Goal: Find contact information: Find contact information

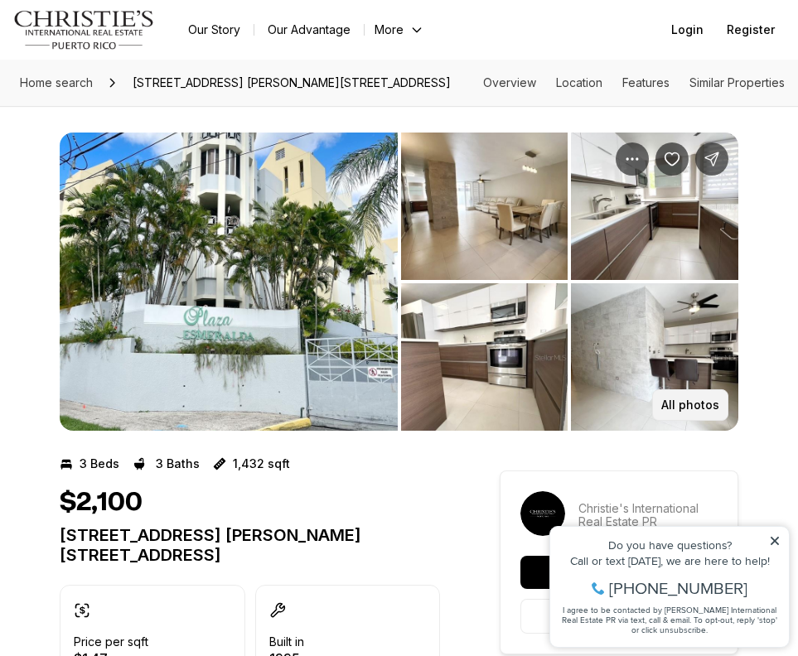
click at [697, 399] on p "All photos" at bounding box center [690, 405] width 58 height 13
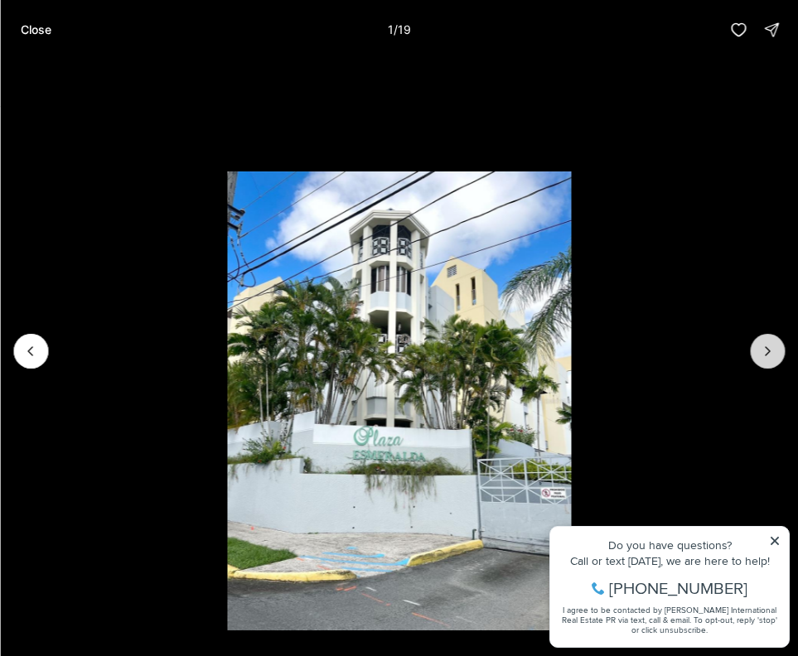
click at [763, 347] on icon "Next slide" at bounding box center [767, 351] width 17 height 17
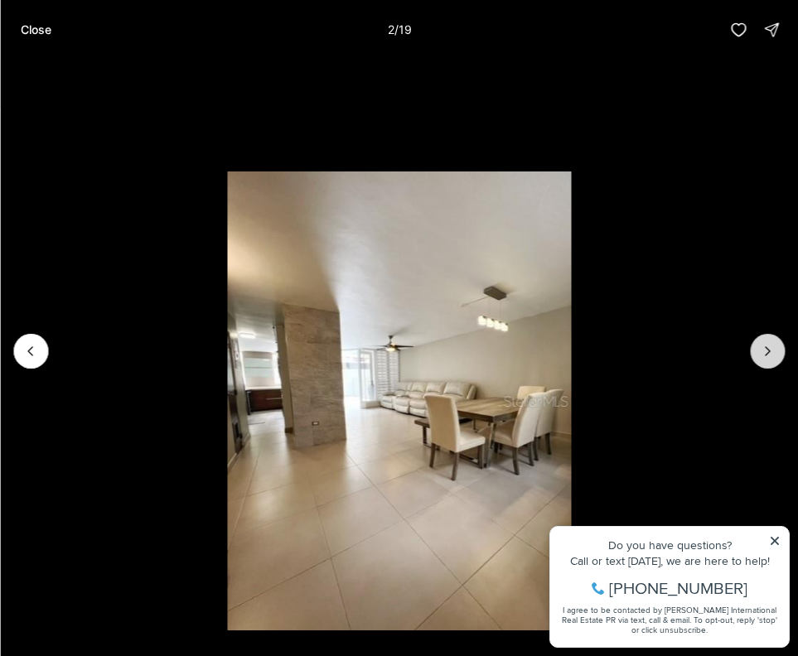
click at [767, 352] on icon "Next slide" at bounding box center [767, 351] width 17 height 17
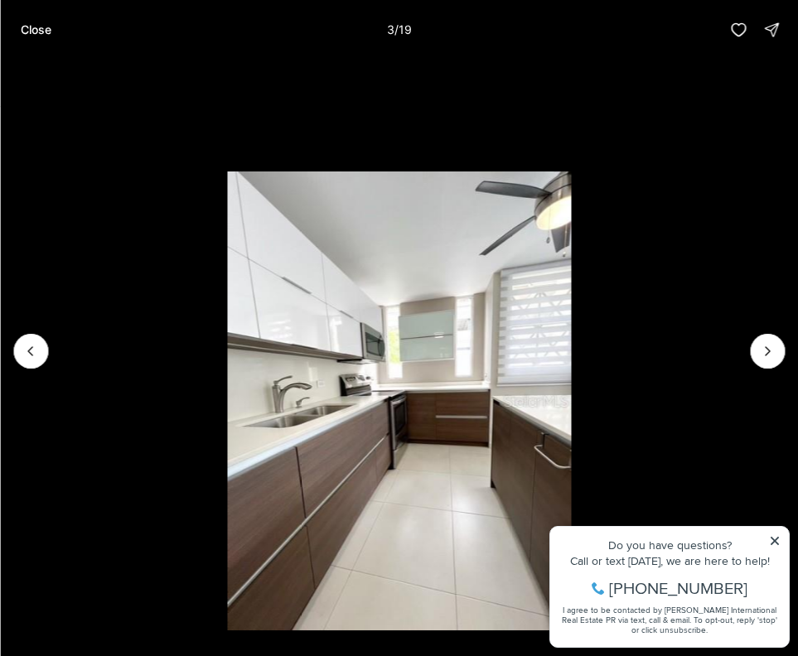
click at [774, 544] on li "3 of 19" at bounding box center [399, 351] width 798 height 583
click at [767, 350] on icon "Next slide" at bounding box center [767, 351] width 17 height 17
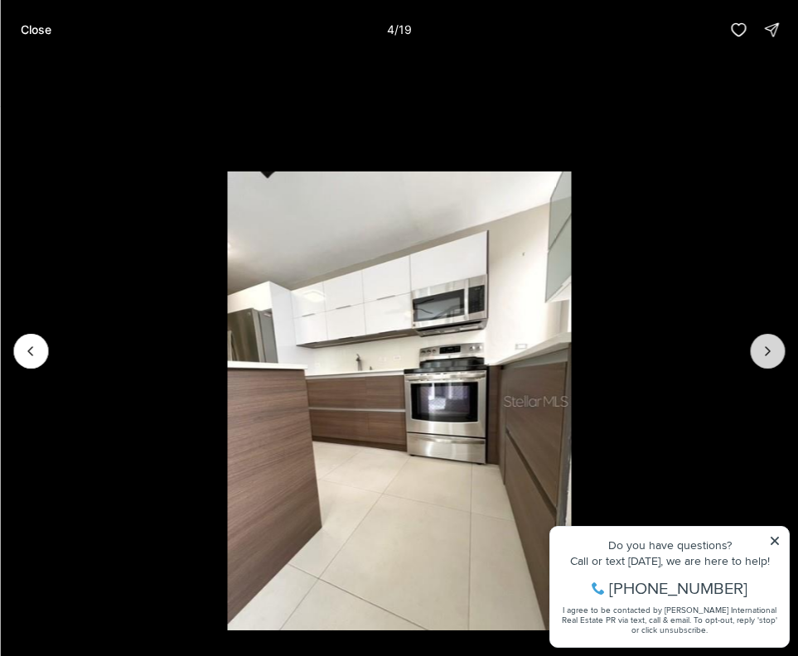
click at [767, 350] on icon "Next slide" at bounding box center [767, 351] width 17 height 17
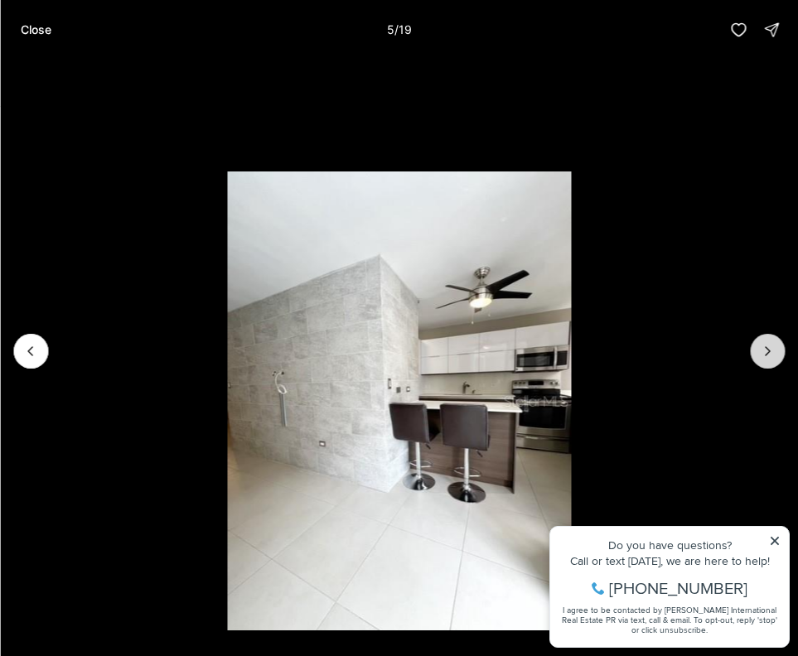
click at [767, 351] on icon "Next slide" at bounding box center [767, 351] width 17 height 17
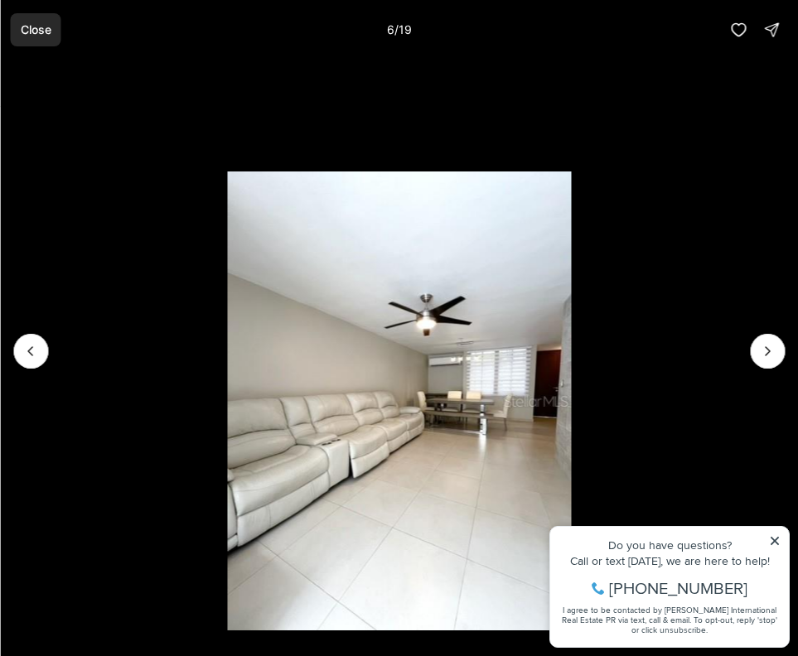
click at [29, 34] on p "Close" at bounding box center [35, 29] width 31 height 13
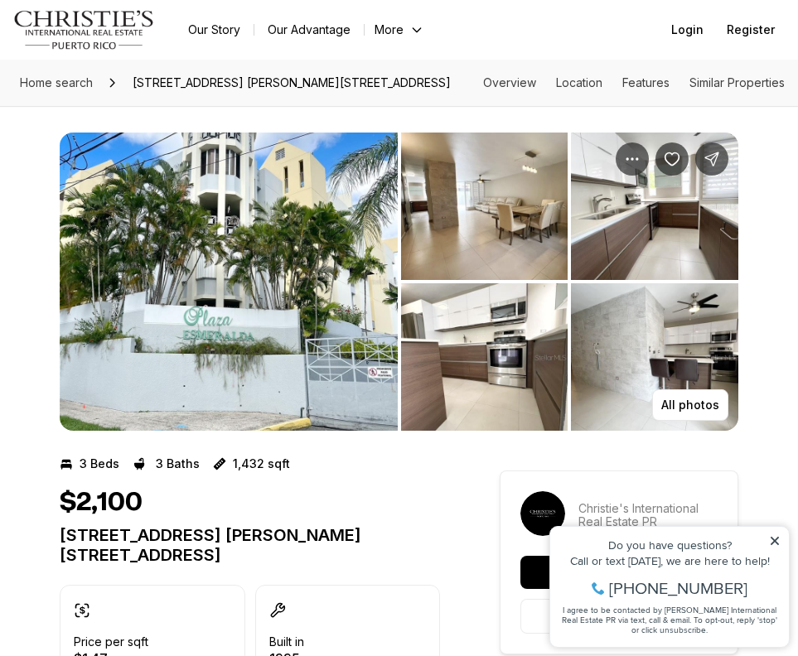
click at [776, 541] on icon at bounding box center [775, 541] width 12 height 12
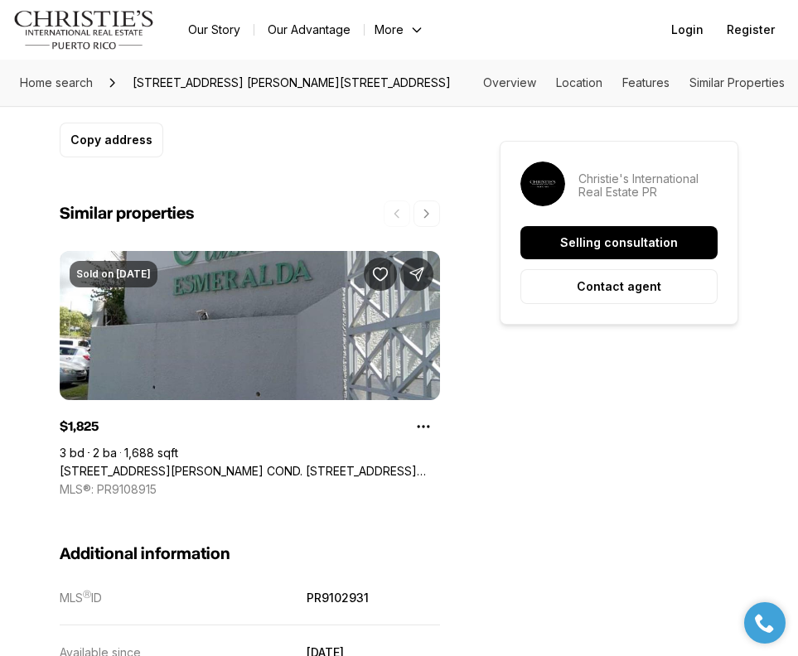
scroll to position [1378, 0]
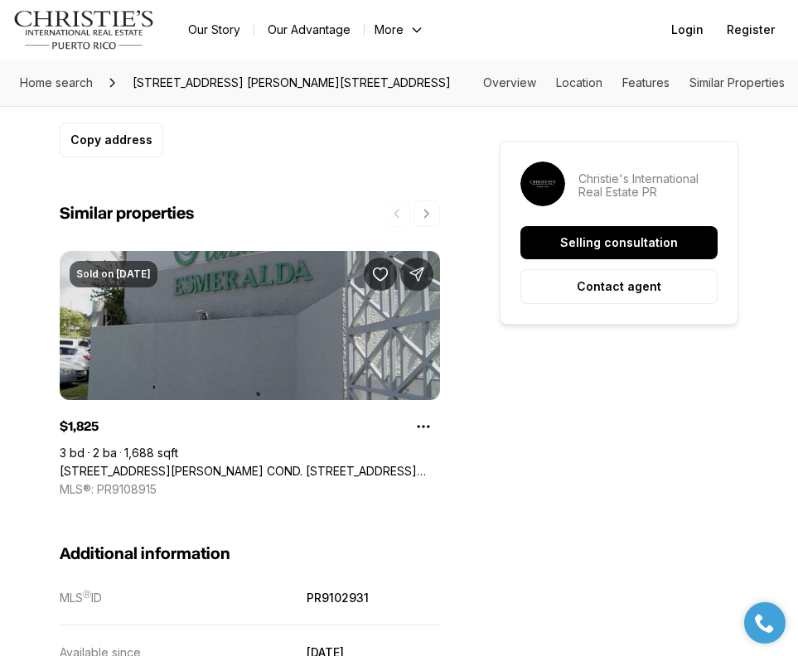
click at [210, 472] on link "[STREET_ADDRESS][PERSON_NAME] COND. [STREET_ADDRESS][PERSON_NAME]" at bounding box center [250, 471] width 380 height 15
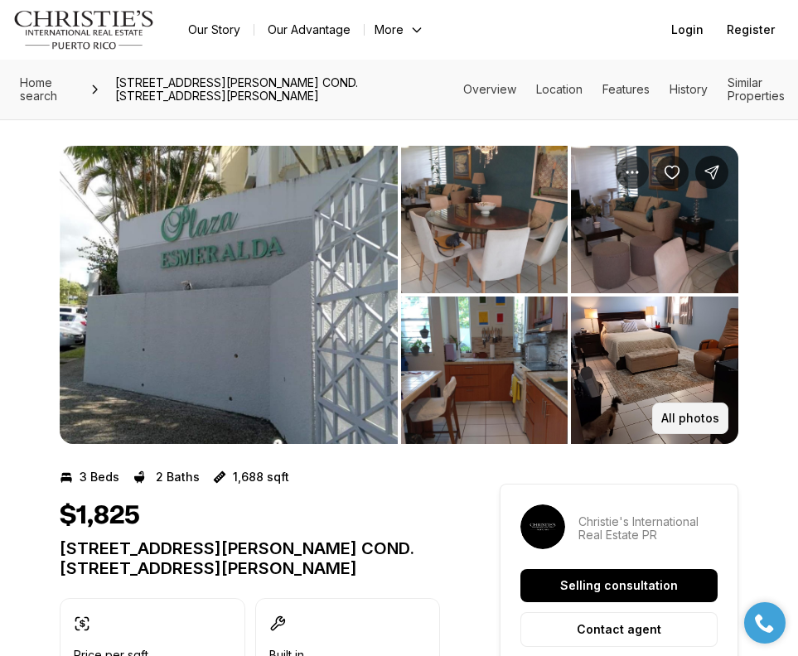
click at [683, 418] on p "All photos" at bounding box center [690, 418] width 58 height 13
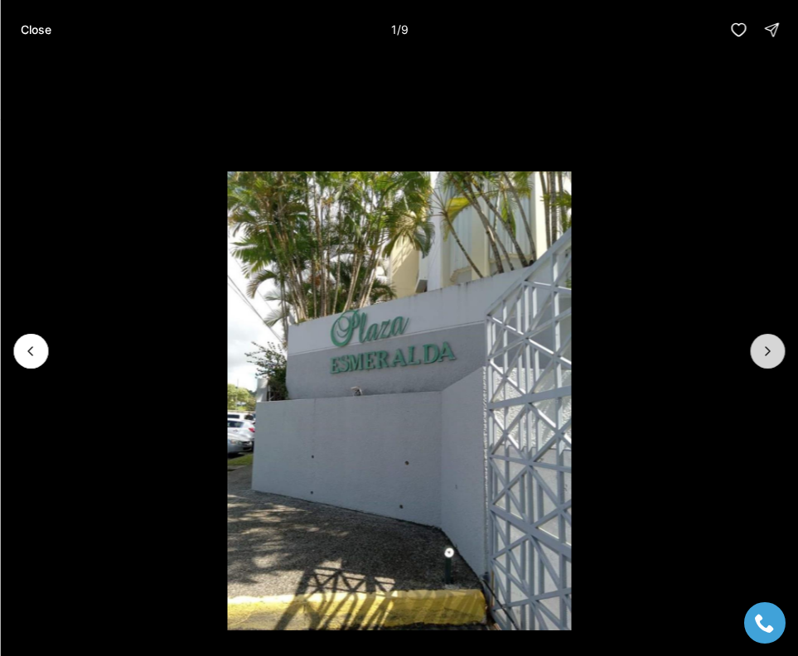
click at [772, 351] on icon "Next slide" at bounding box center [767, 351] width 17 height 17
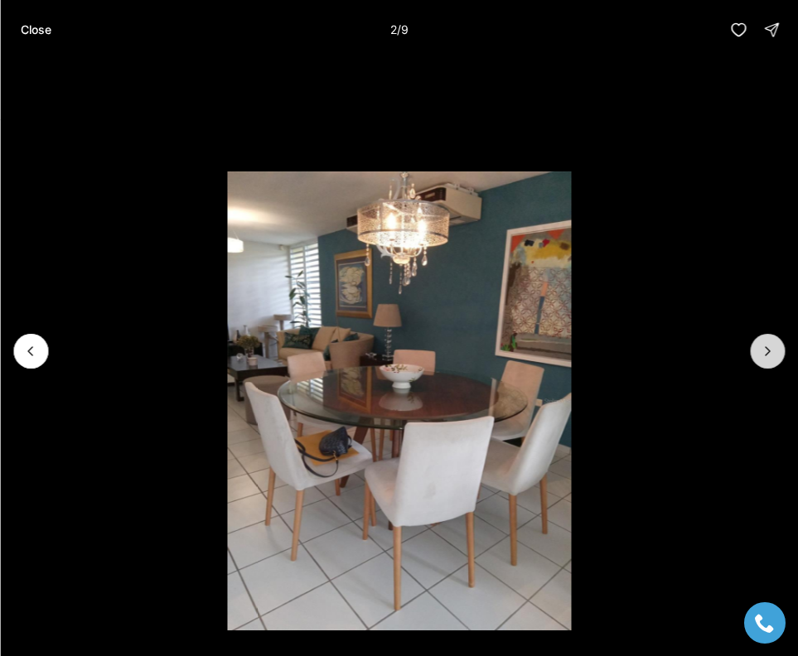
click at [772, 351] on icon "Next slide" at bounding box center [767, 351] width 17 height 17
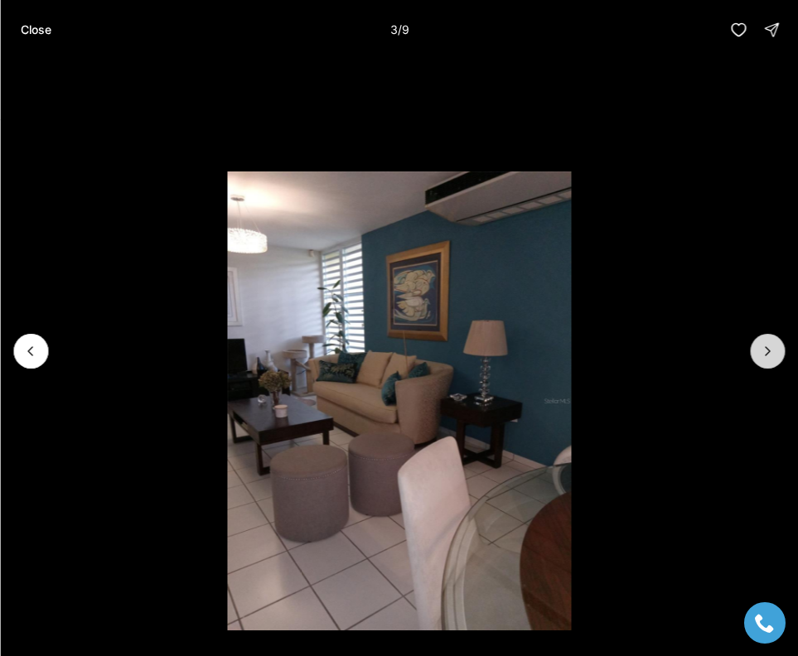
click at [772, 351] on icon "Next slide" at bounding box center [767, 351] width 17 height 17
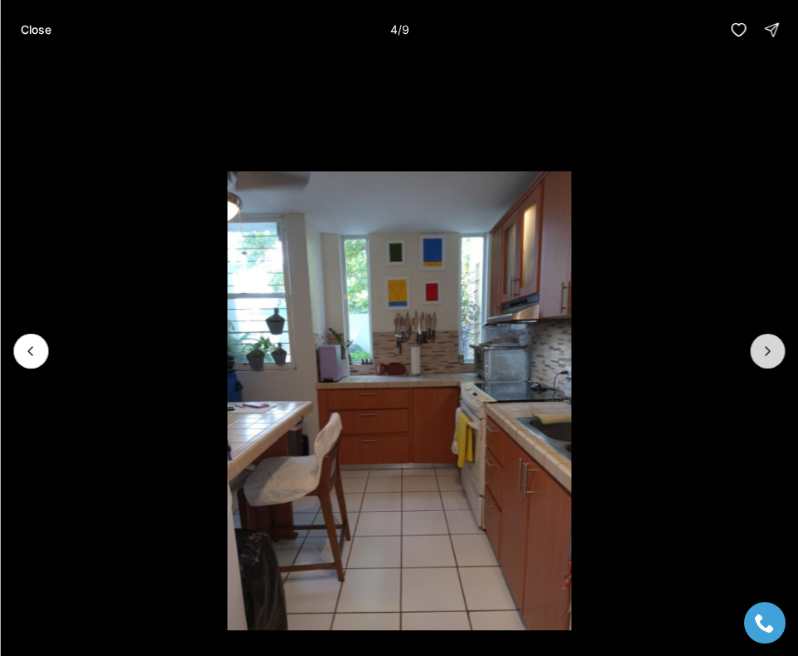
click at [772, 352] on icon "Next slide" at bounding box center [767, 351] width 17 height 17
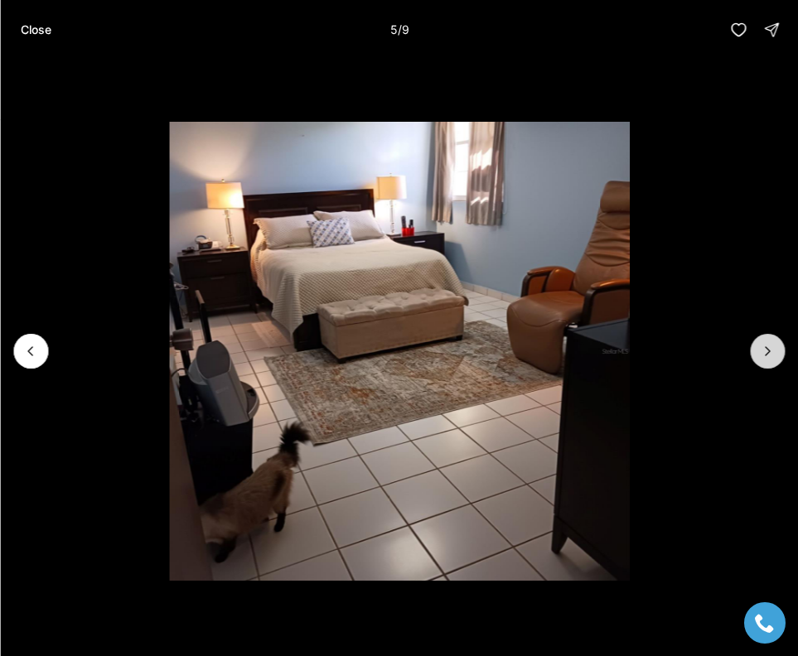
click at [772, 353] on icon "Next slide" at bounding box center [767, 351] width 17 height 17
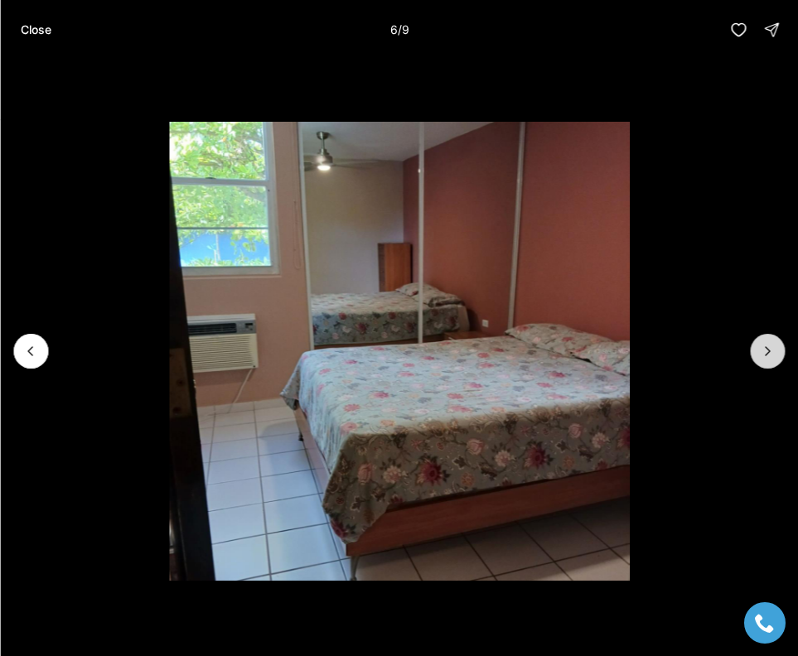
click at [772, 353] on icon "Next slide" at bounding box center [767, 351] width 17 height 17
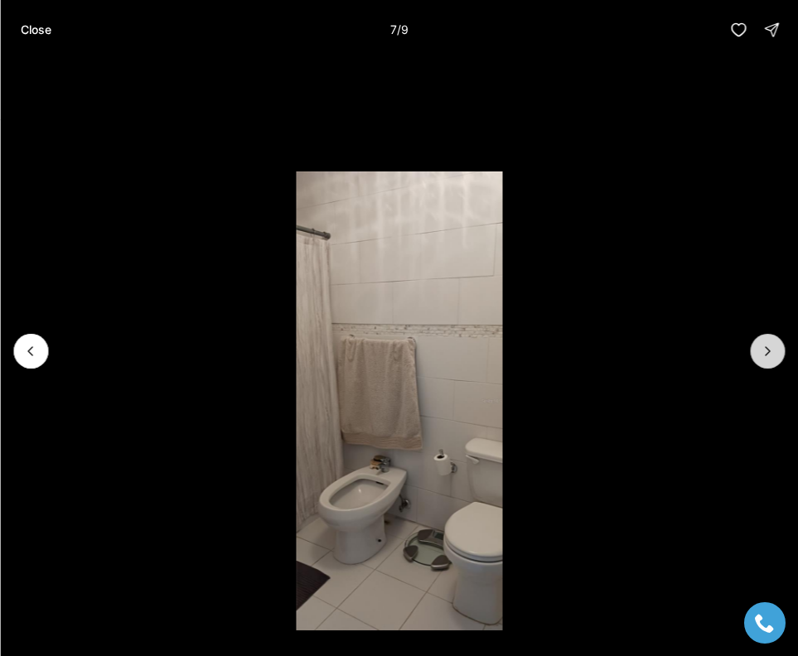
click at [772, 355] on icon "Next slide" at bounding box center [767, 351] width 17 height 17
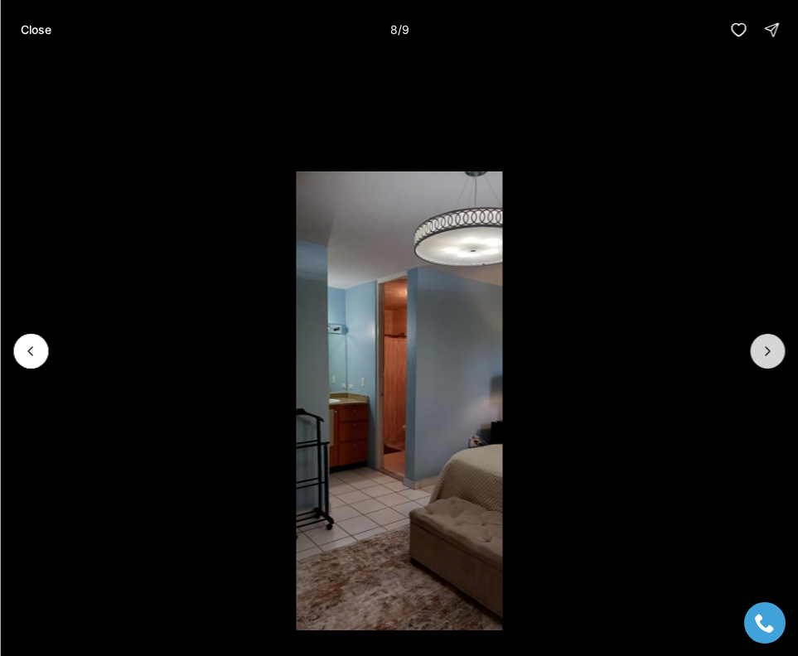
click at [772, 355] on icon "Next slide" at bounding box center [767, 351] width 17 height 17
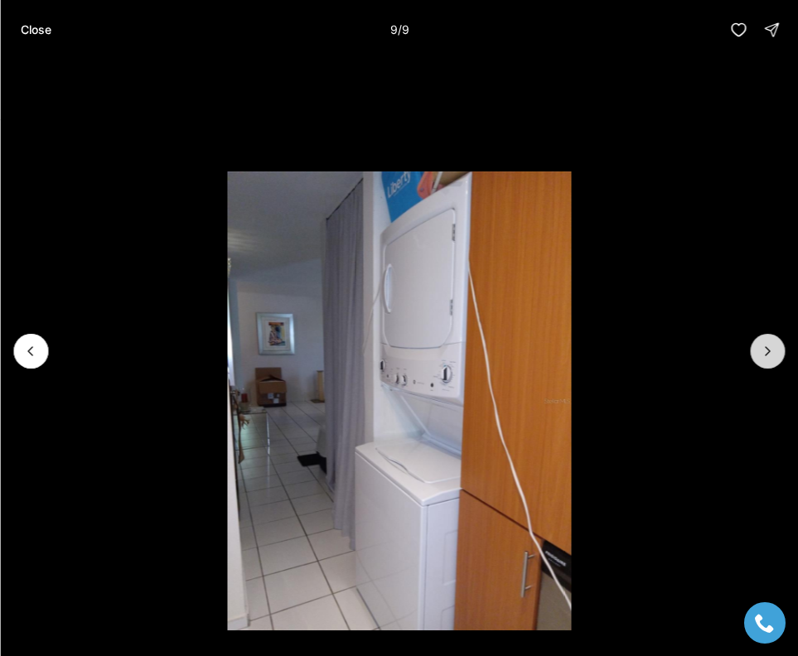
click at [772, 355] on div at bounding box center [767, 351] width 35 height 35
click at [43, 30] on p "Close" at bounding box center [35, 29] width 31 height 13
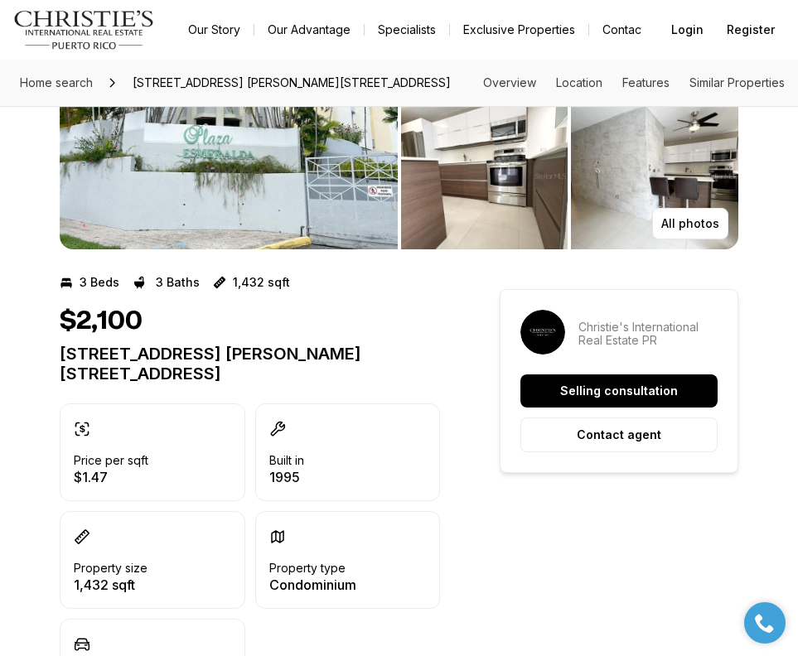
scroll to position [194, 0]
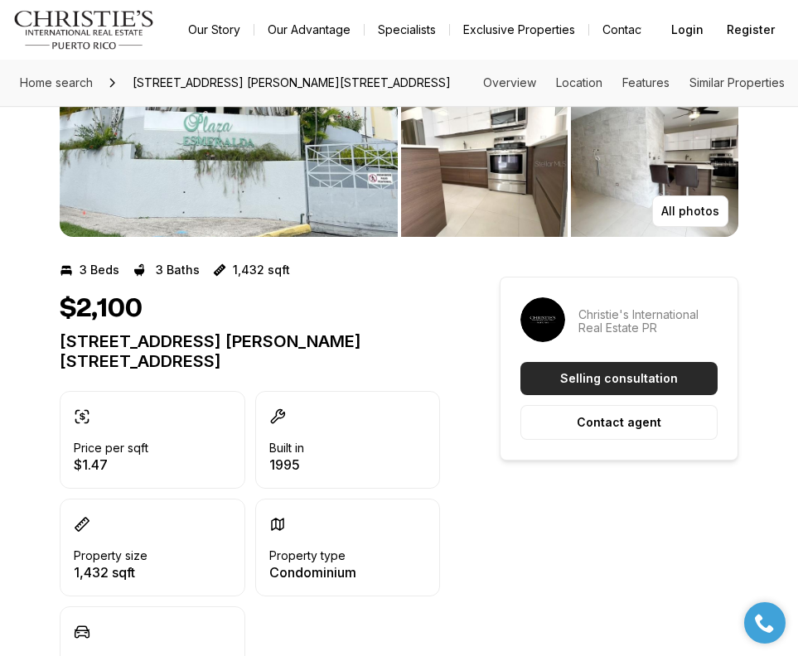
click at [598, 379] on p "Selling consultation" at bounding box center [619, 378] width 118 height 13
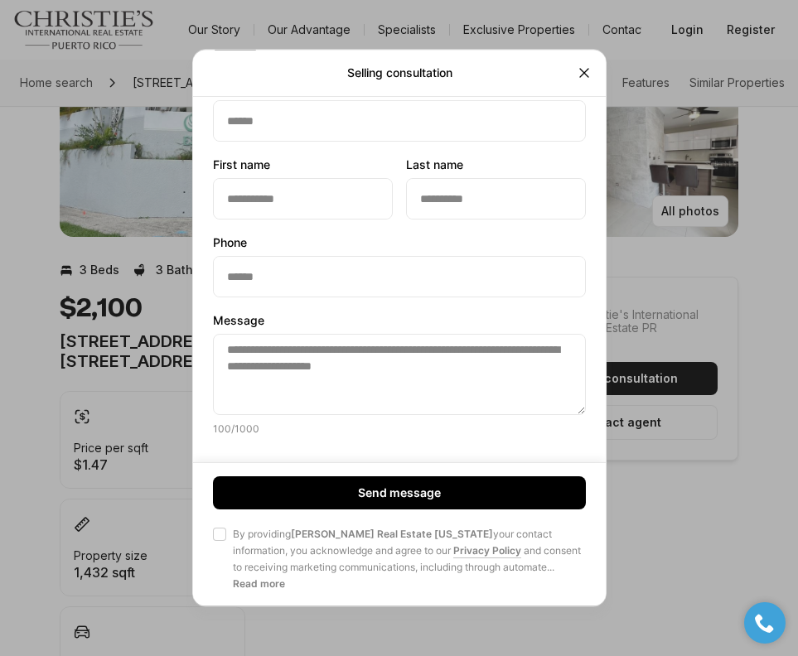
scroll to position [100, 0]
click at [585, 75] on icon "Close" at bounding box center [584, 73] width 8 height 8
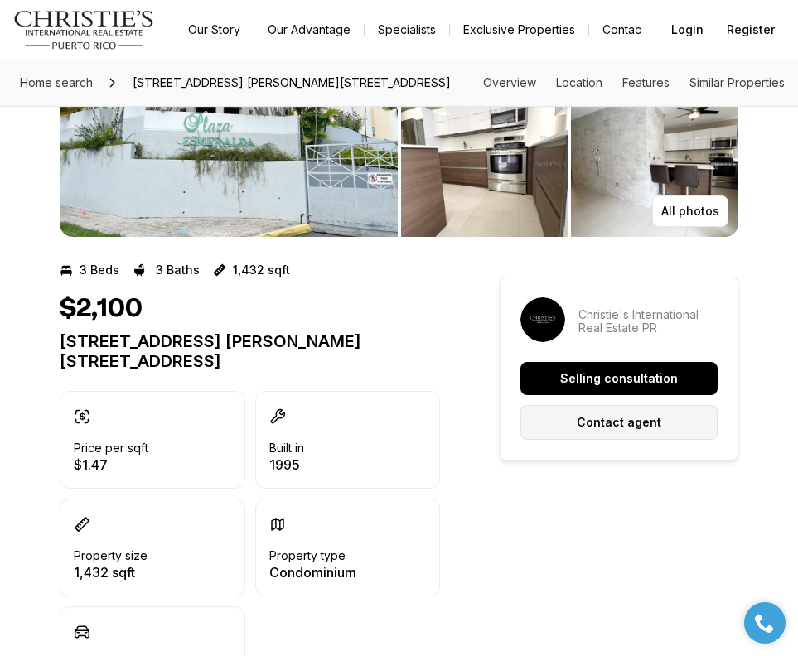
click at [597, 423] on p "Contact agent" at bounding box center [619, 422] width 85 height 13
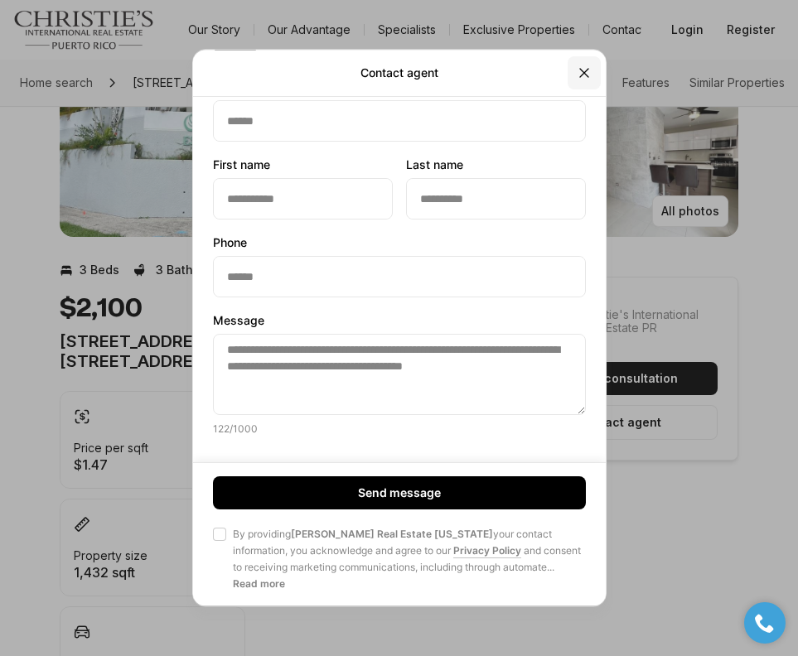
click at [583, 70] on icon "Close" at bounding box center [584, 73] width 17 height 17
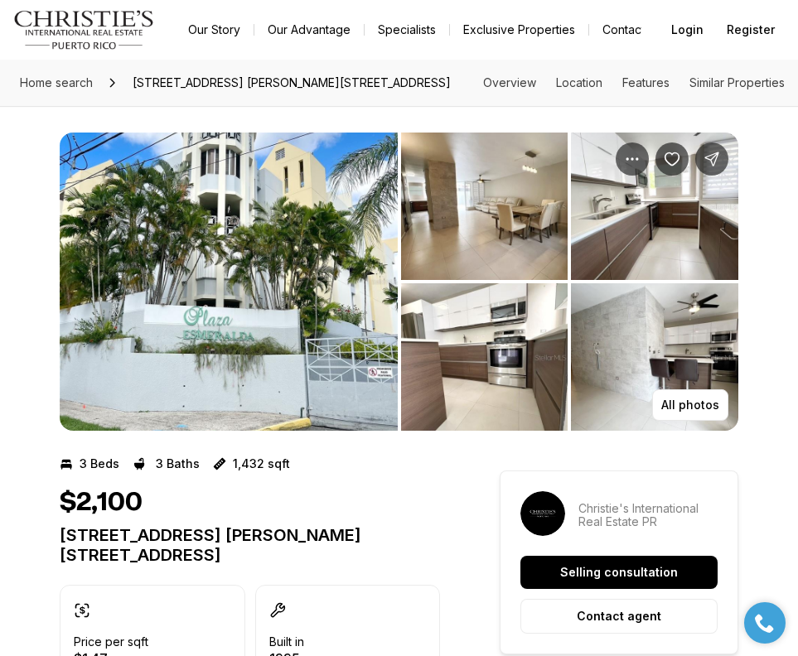
scroll to position [0, 0]
click at [417, 31] on link "Specialists" at bounding box center [407, 29] width 85 height 23
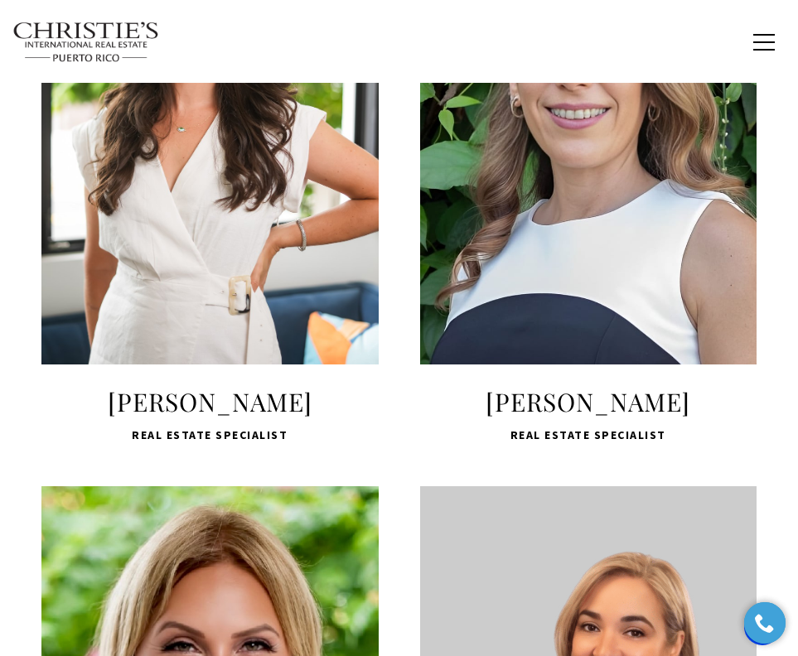
scroll to position [1948, 0]
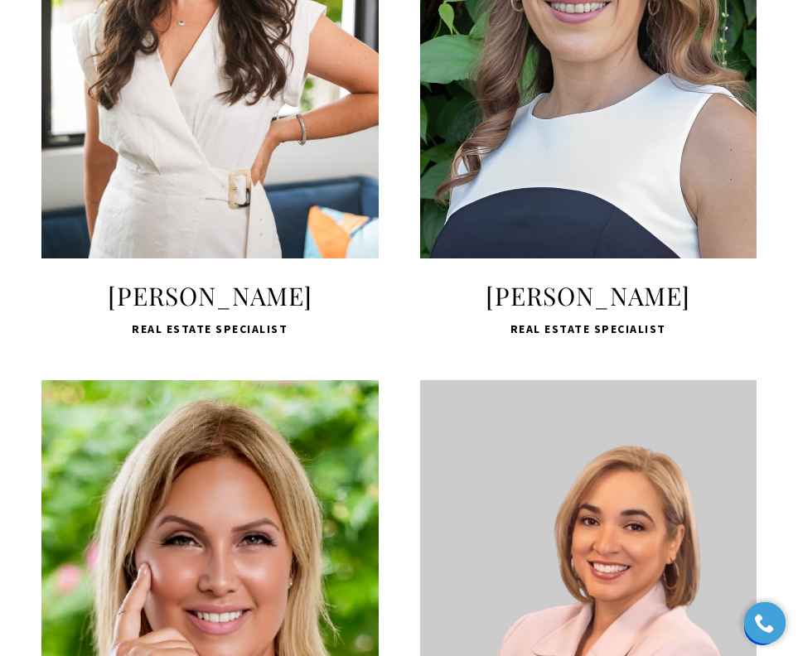
click at [776, 339] on div "LEARN MORE Marcela Castellanos Real Estate Specialist" at bounding box center [588, 80] width 379 height 518
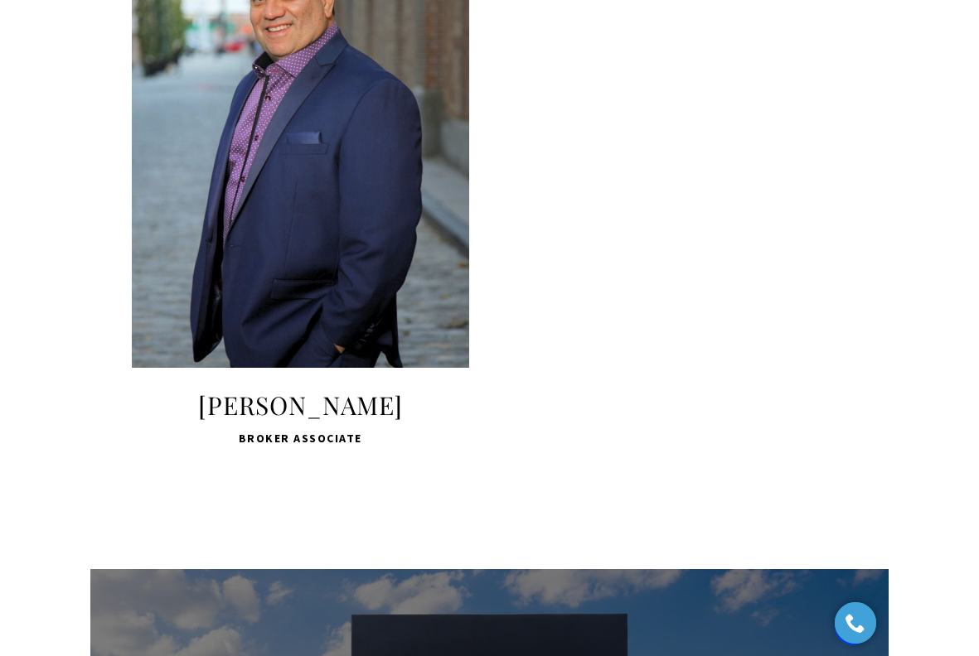
scroll to position [5778, 0]
